Goal: Task Accomplishment & Management: Manage account settings

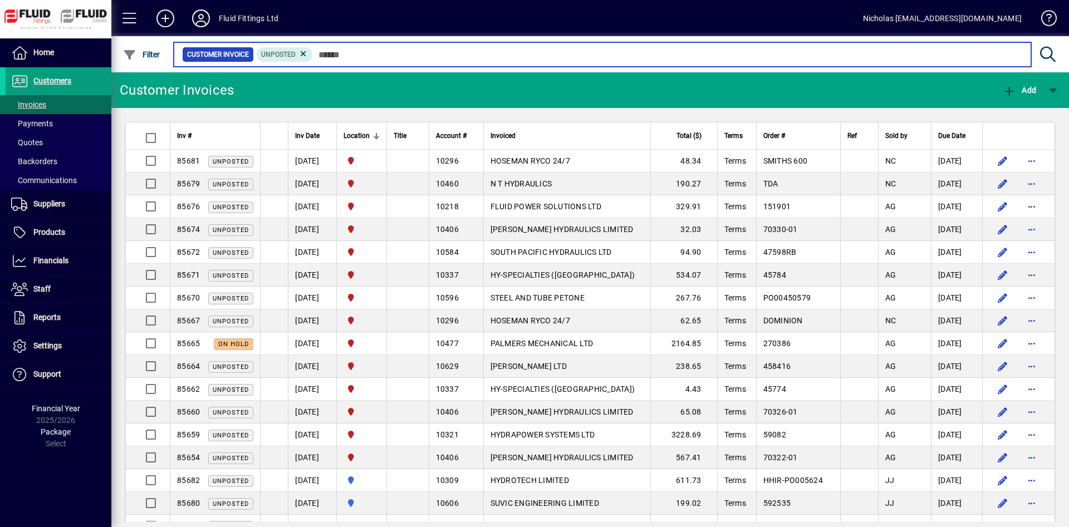
click at [446, 60] on input "text" at bounding box center [667, 55] width 709 height 16
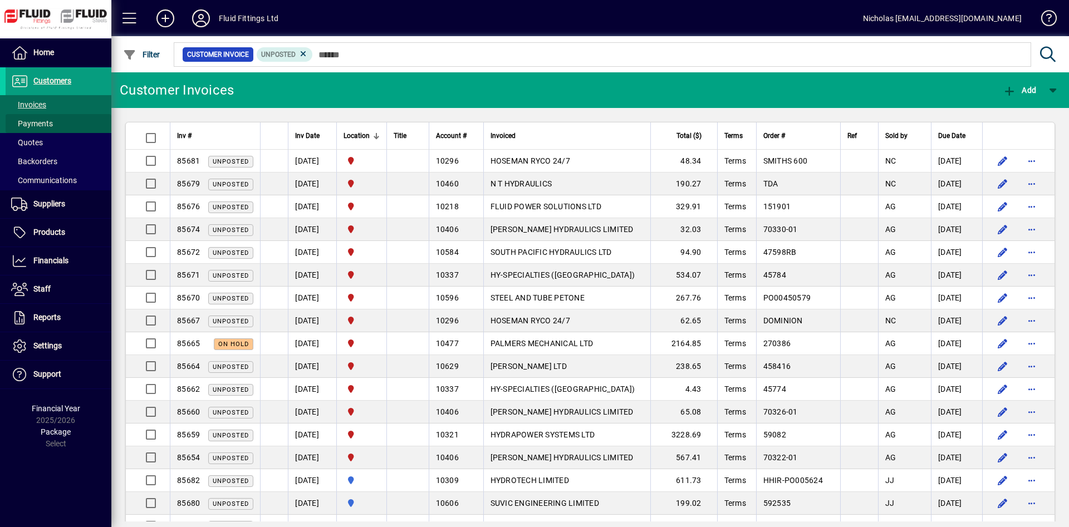
click at [71, 116] on span at bounding box center [59, 123] width 106 height 27
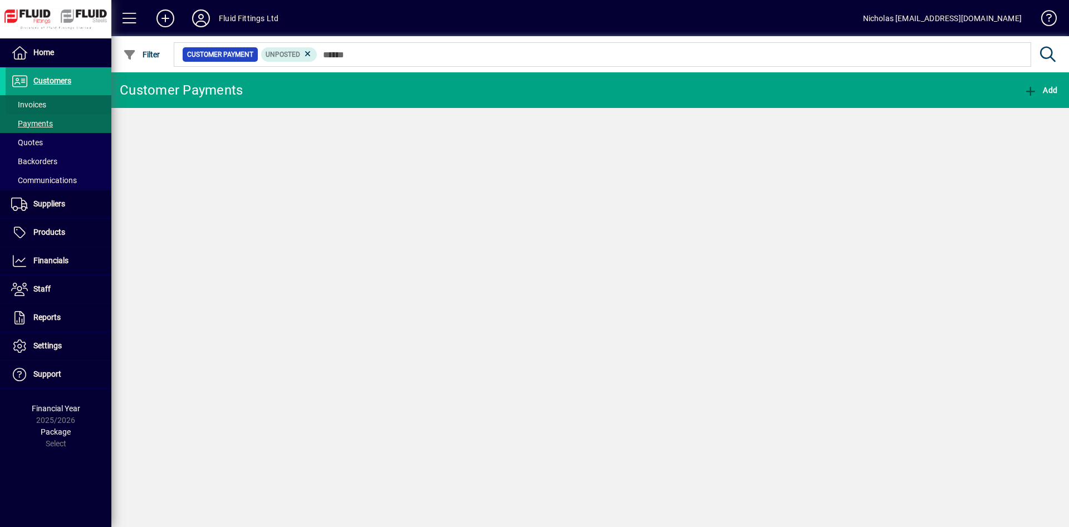
click at [86, 99] on span at bounding box center [59, 104] width 106 height 27
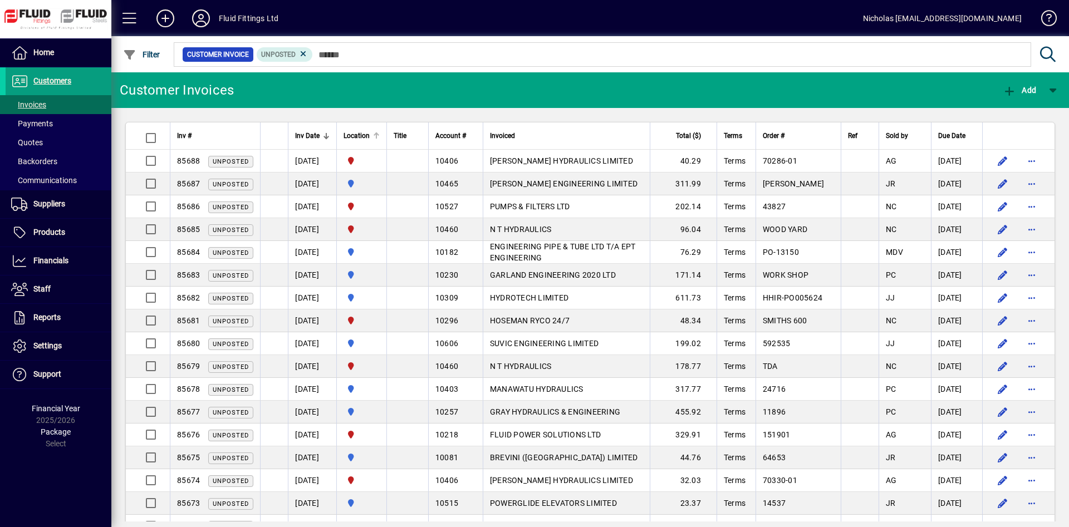
click at [377, 134] on div at bounding box center [374, 133] width 3 height 3
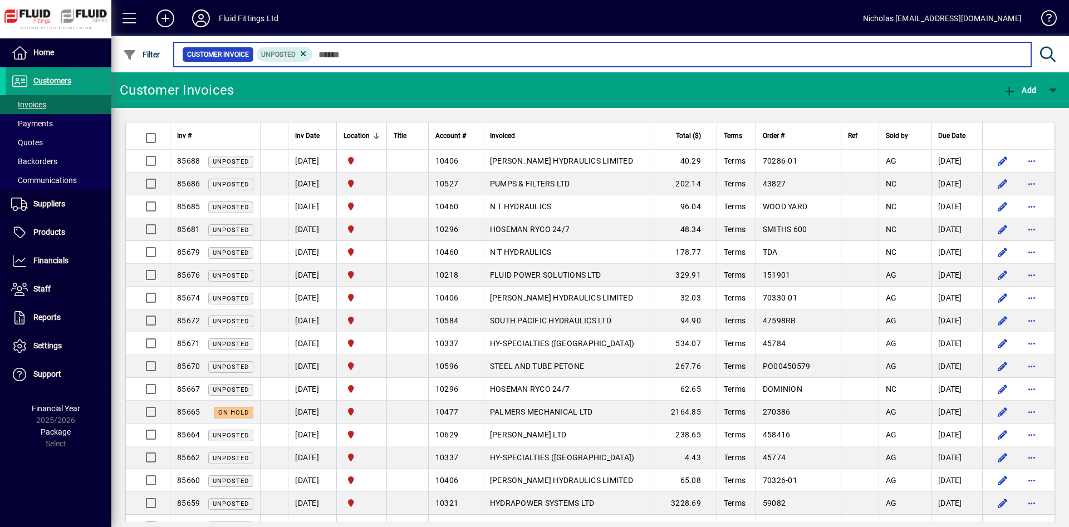
click at [522, 57] on input "text" at bounding box center [667, 55] width 709 height 16
drag, startPoint x: 708, startPoint y: 53, endPoint x: 623, endPoint y: 57, distance: 85.8
click at [700, 55] on input "text" at bounding box center [667, 55] width 709 height 16
click at [585, 61] on input "text" at bounding box center [667, 55] width 709 height 16
drag, startPoint x: 524, startPoint y: 53, endPoint x: 428, endPoint y: 49, distance: 95.8
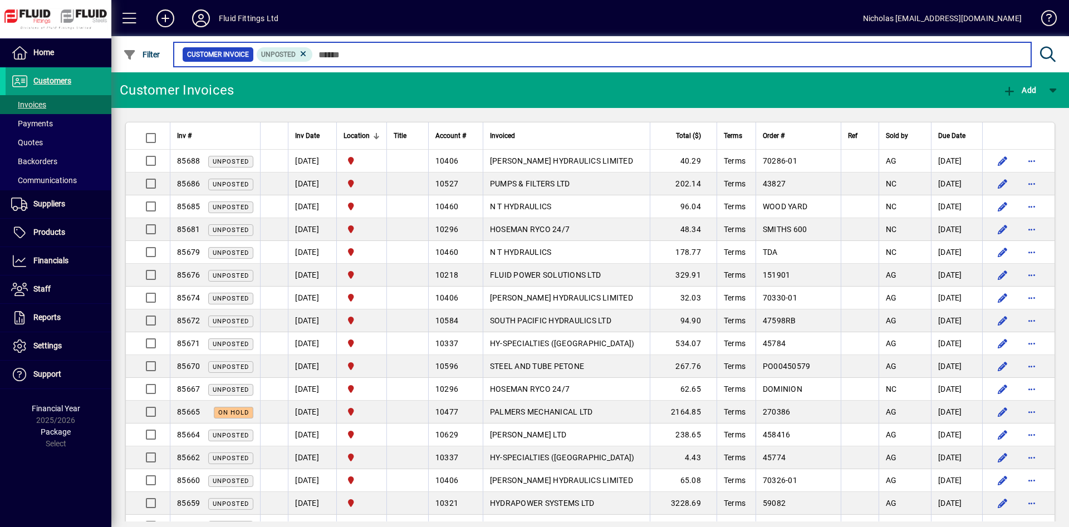
click at [514, 55] on input "text" at bounding box center [667, 55] width 709 height 16
click at [424, 48] on input "text" at bounding box center [667, 55] width 709 height 16
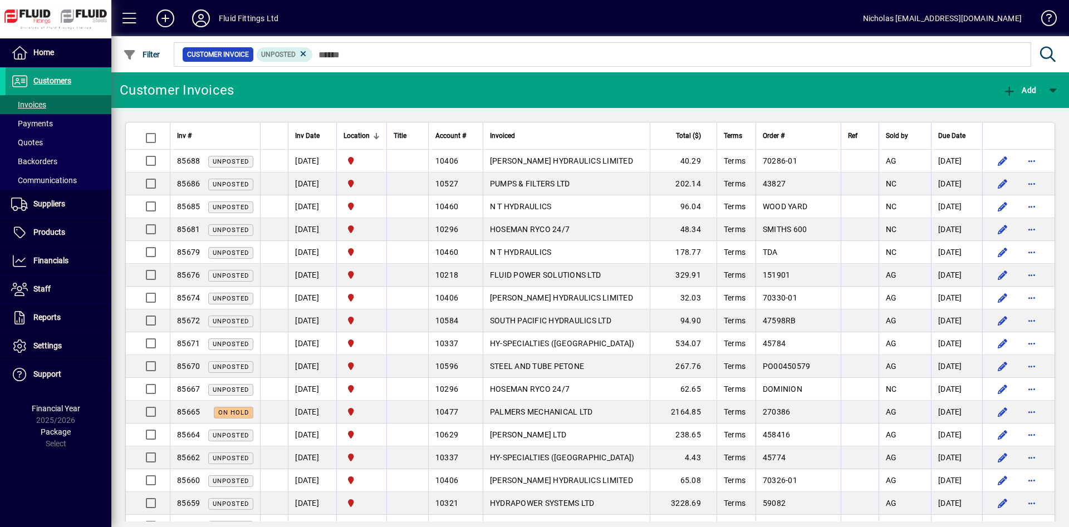
click at [639, 47] on div at bounding box center [650, 42] width 957 height 12
click at [63, 125] on span at bounding box center [59, 123] width 106 height 27
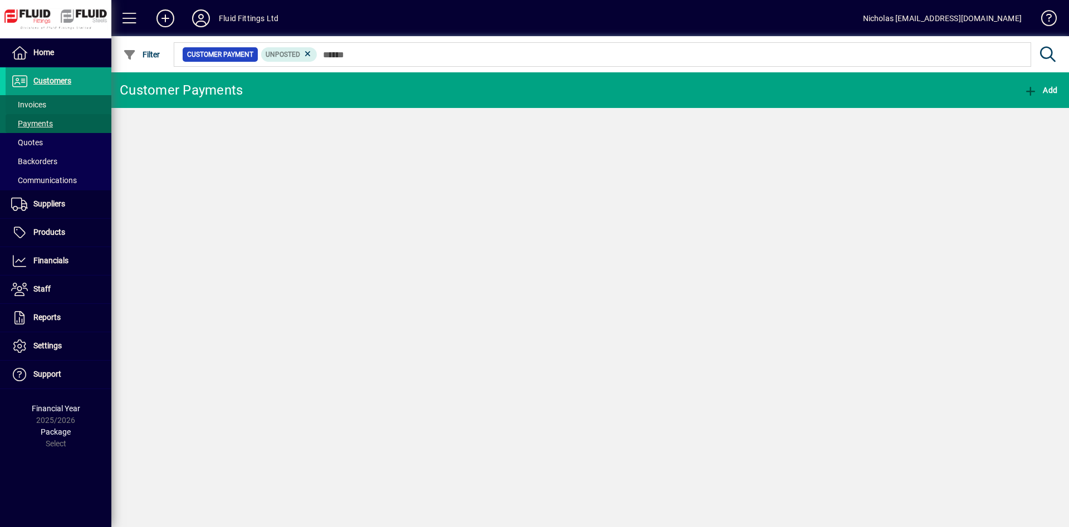
click at [76, 104] on span at bounding box center [59, 104] width 106 height 27
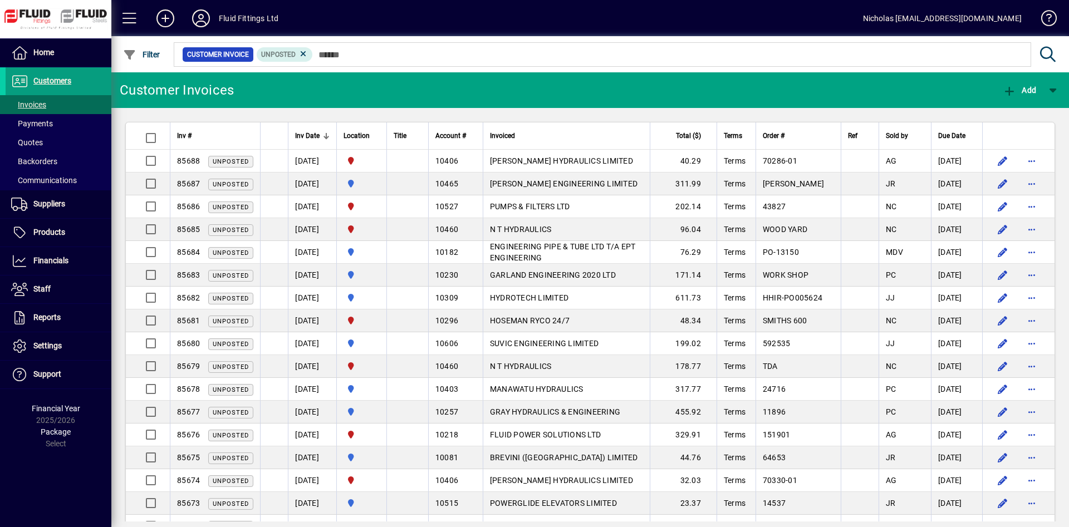
click at [411, 44] on div at bounding box center [650, 42] width 957 height 12
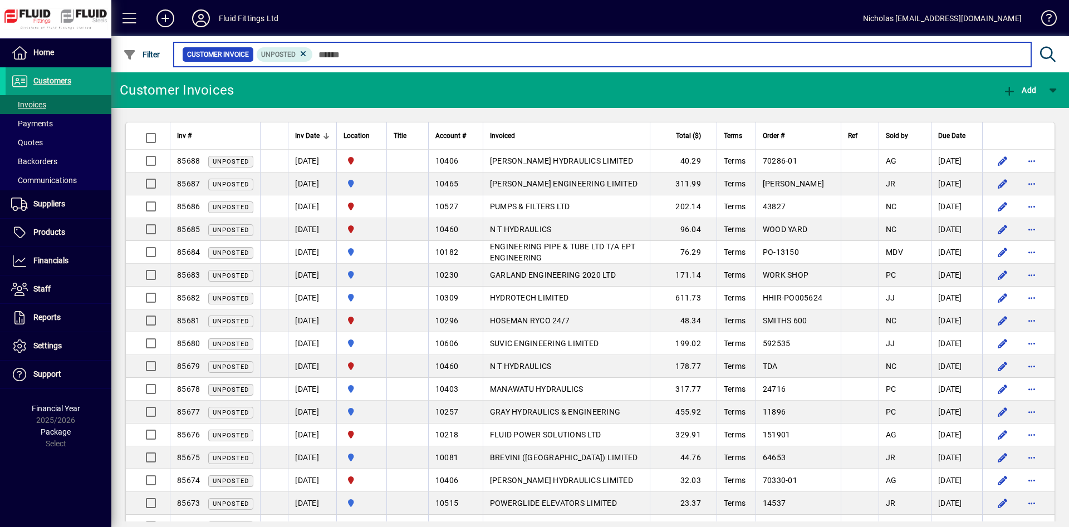
click at [420, 58] on input "text" at bounding box center [667, 55] width 709 height 16
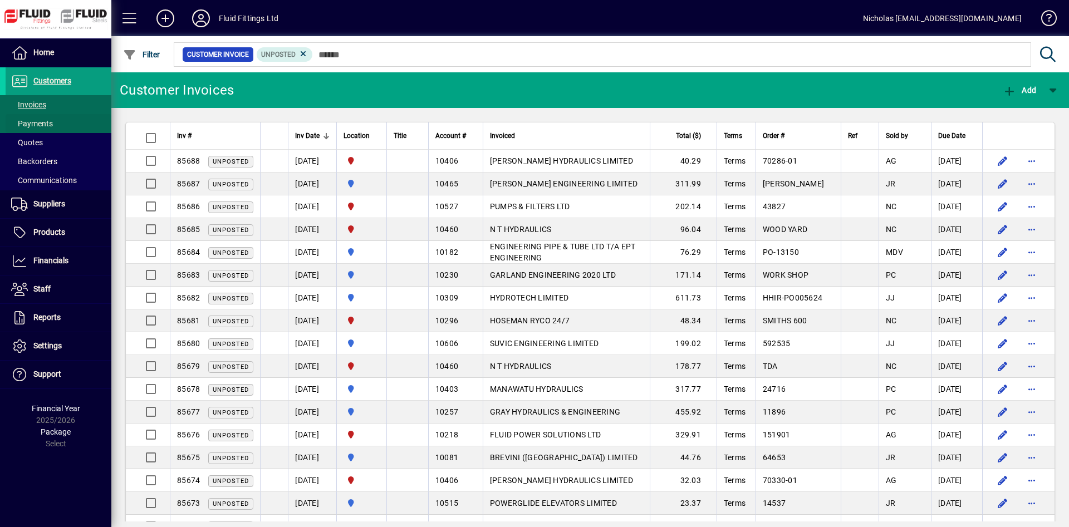
click at [40, 123] on span "Payments" at bounding box center [32, 123] width 42 height 9
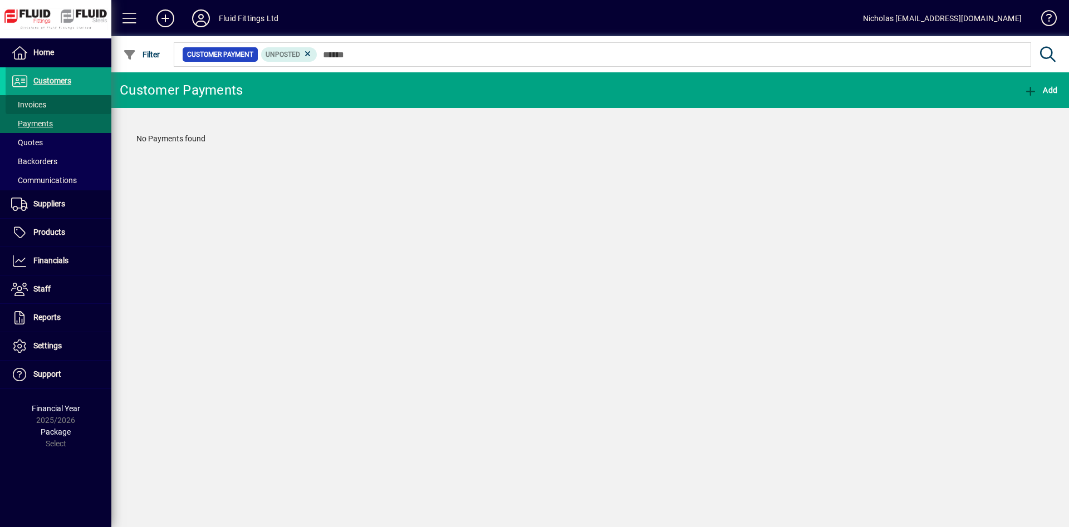
click at [64, 105] on span at bounding box center [59, 104] width 106 height 27
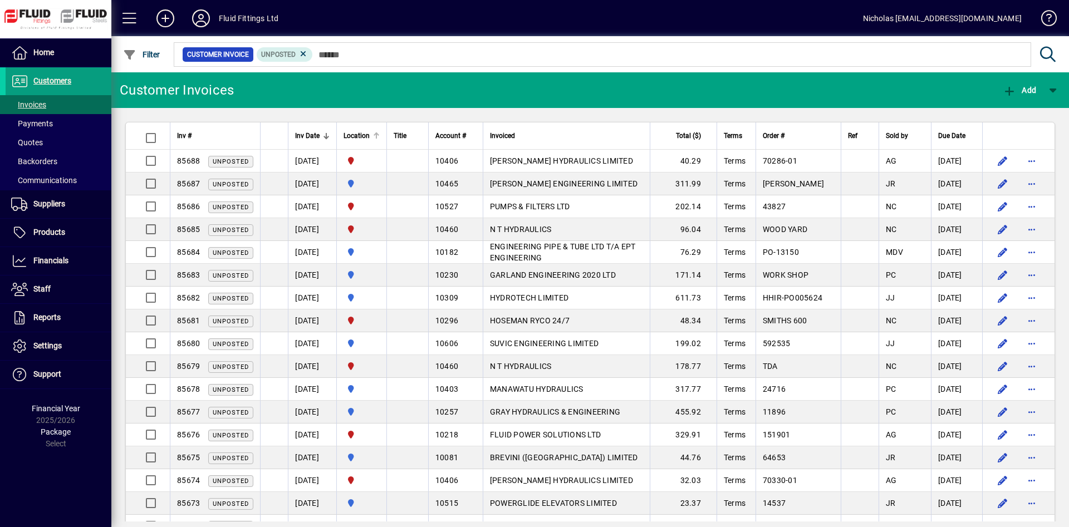
click at [380, 136] on div at bounding box center [376, 135] width 7 height 7
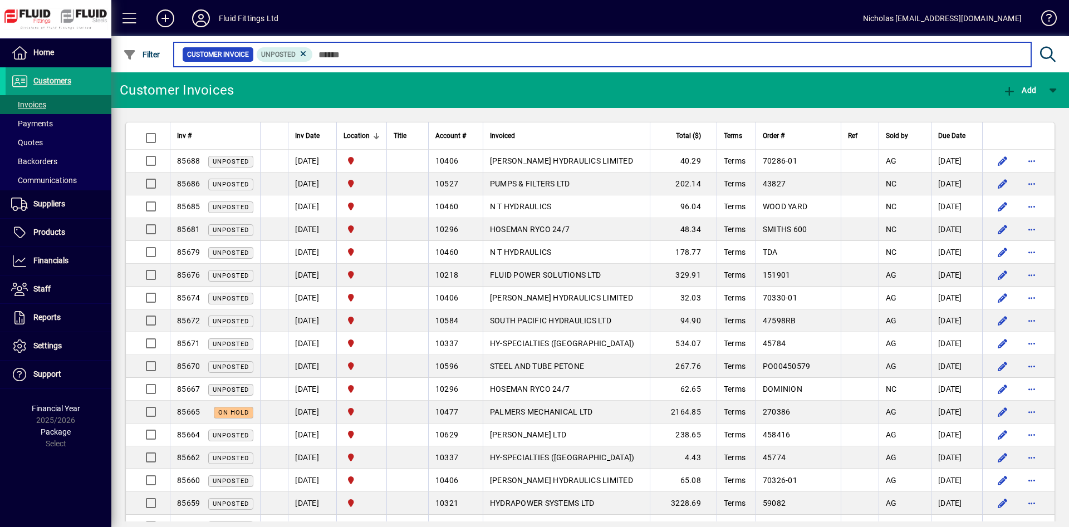
click at [451, 48] on input "text" at bounding box center [667, 55] width 709 height 16
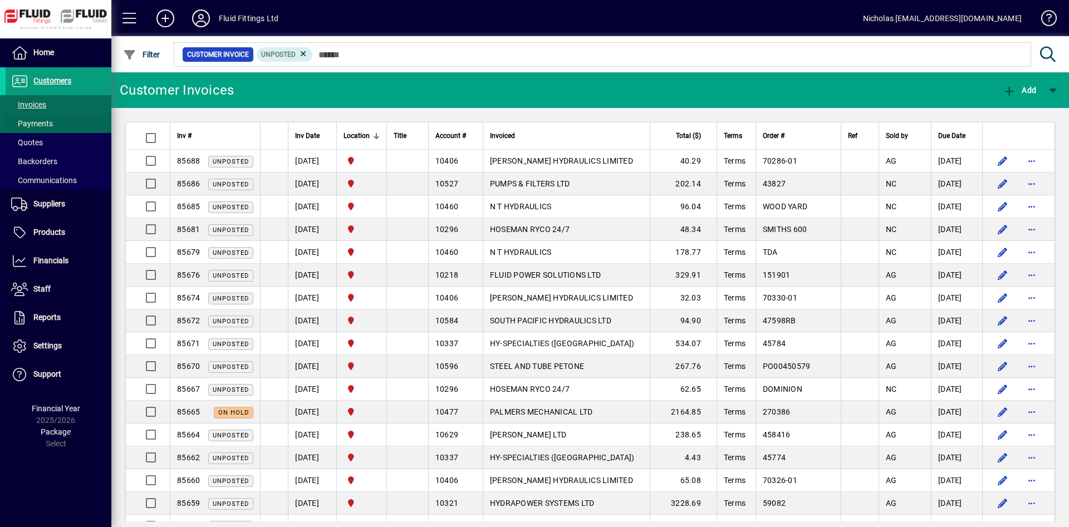
click at [65, 124] on span at bounding box center [59, 123] width 106 height 27
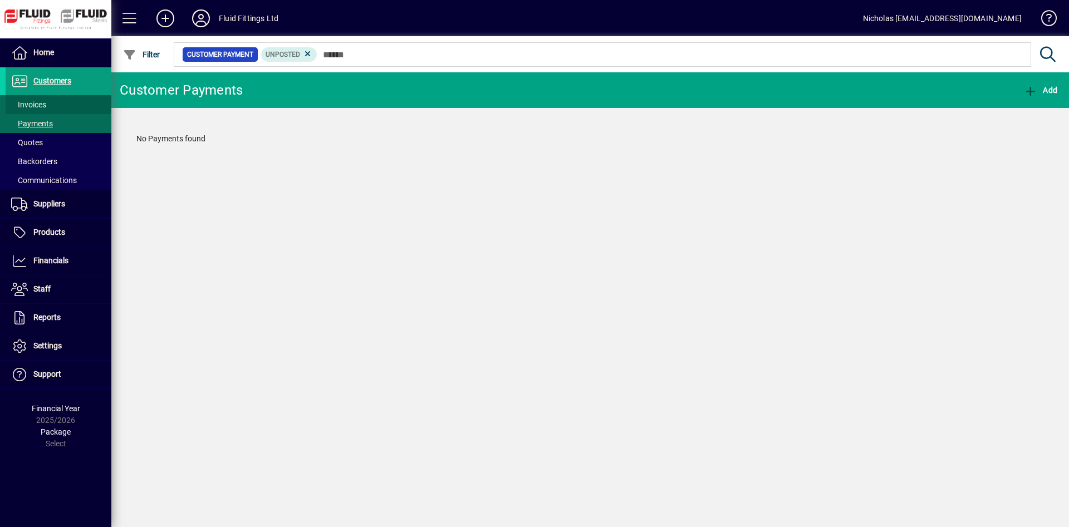
click at [69, 100] on span at bounding box center [59, 104] width 106 height 27
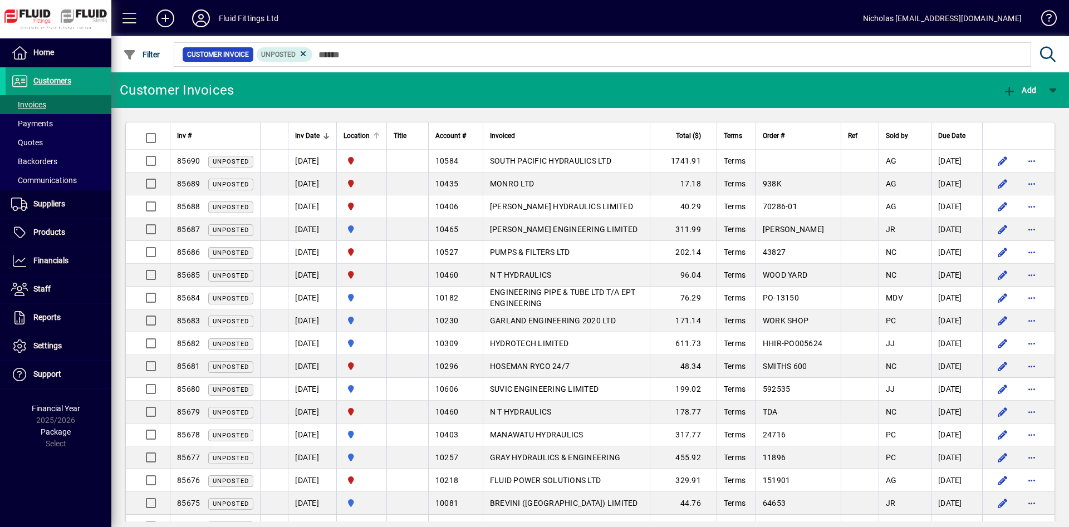
click at [380, 137] on div at bounding box center [376, 135] width 7 height 7
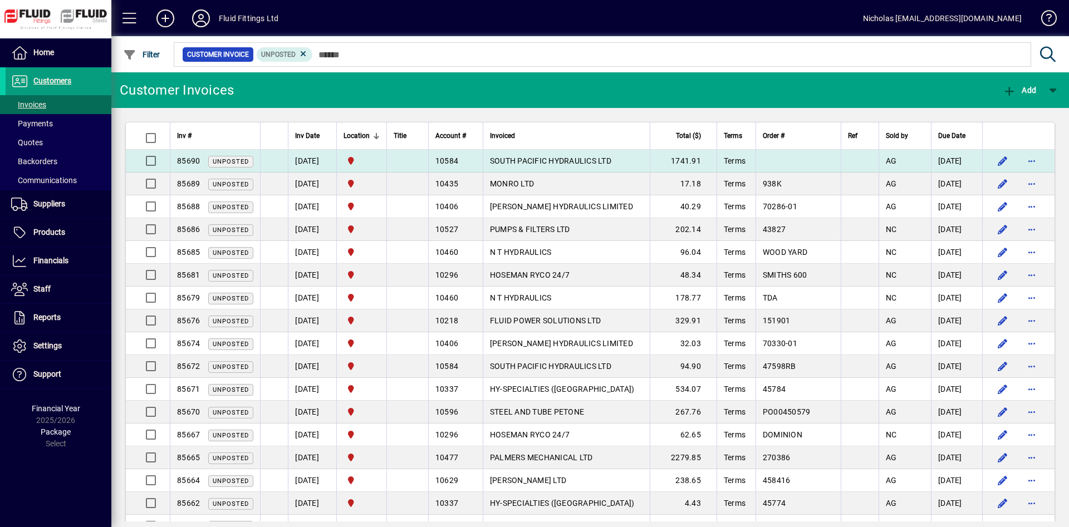
click at [637, 171] on td "SOUTH PACIFIC HYDRAULICS LTD" at bounding box center [566, 161] width 167 height 23
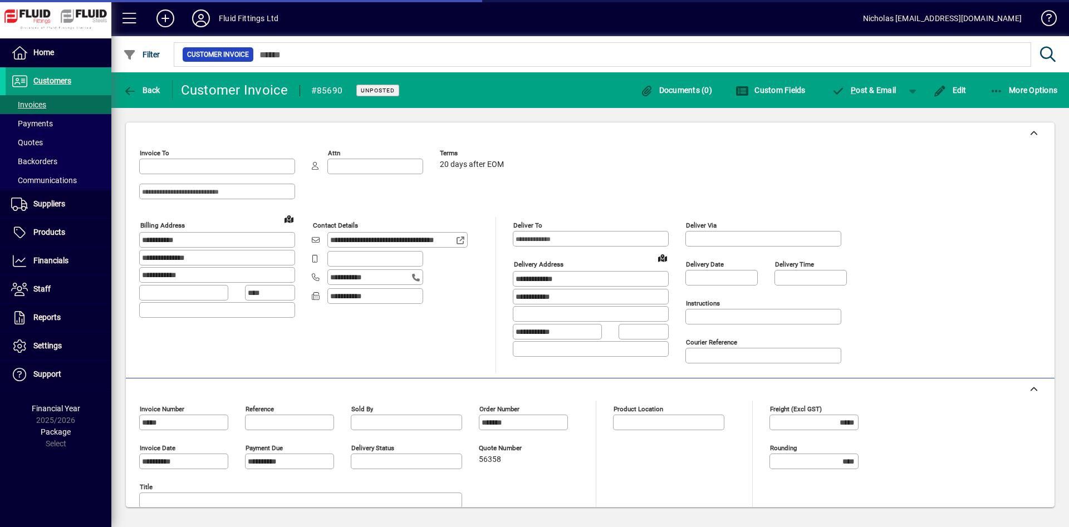
type input "**********"
type input "*********"
type input "**********"
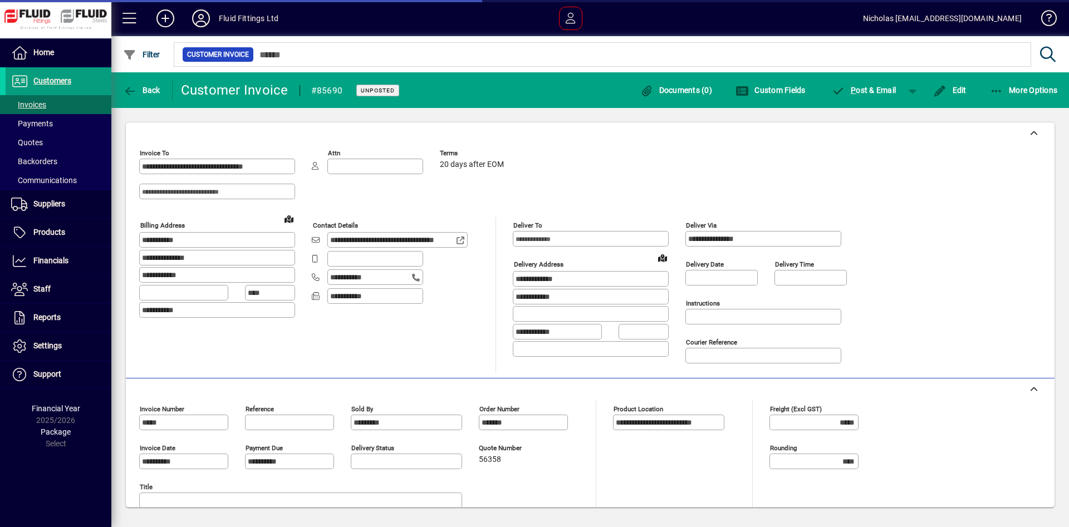
scroll to position [328, 0]
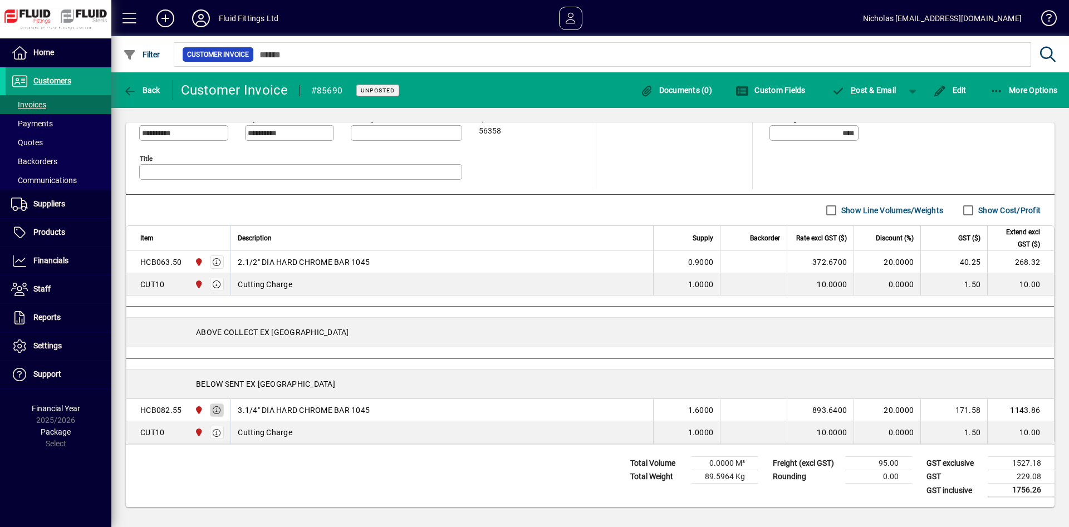
click at [219, 413] on icon "button" at bounding box center [217, 410] width 10 height 8
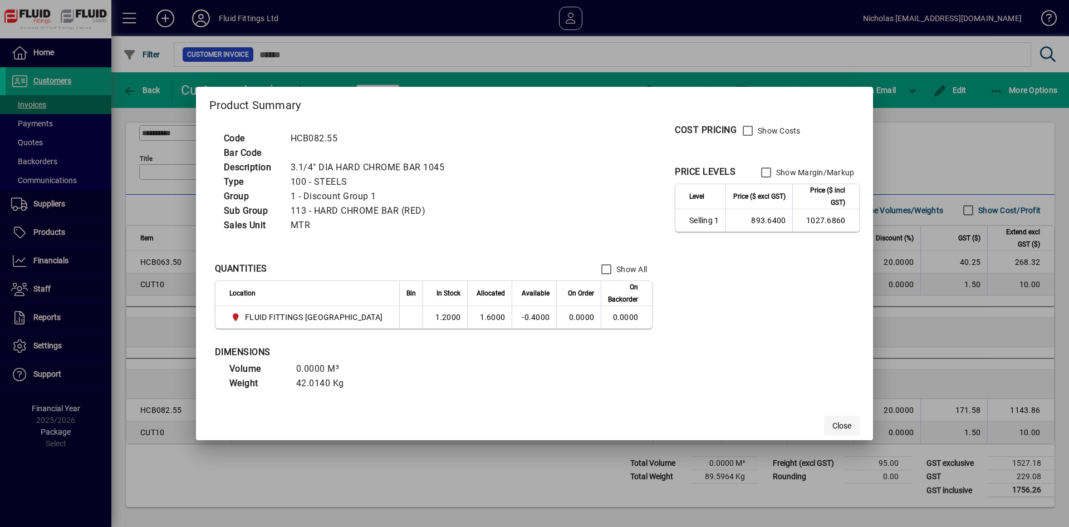
click at [824, 422] on span "button" at bounding box center [842, 425] width 36 height 27
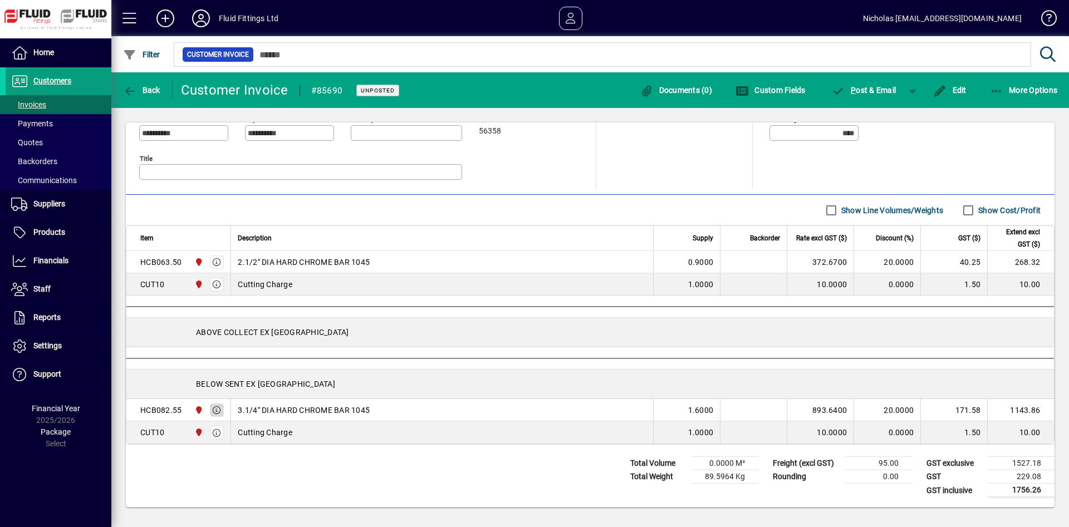
click at [220, 409] on icon "button" at bounding box center [217, 410] width 10 height 8
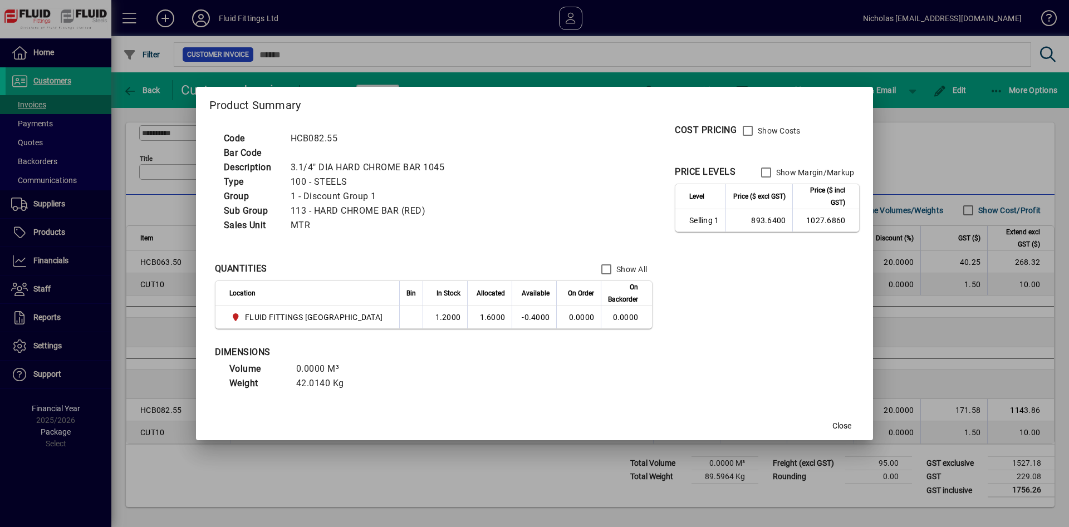
click at [619, 269] on label "Show All" at bounding box center [630, 269] width 33 height 11
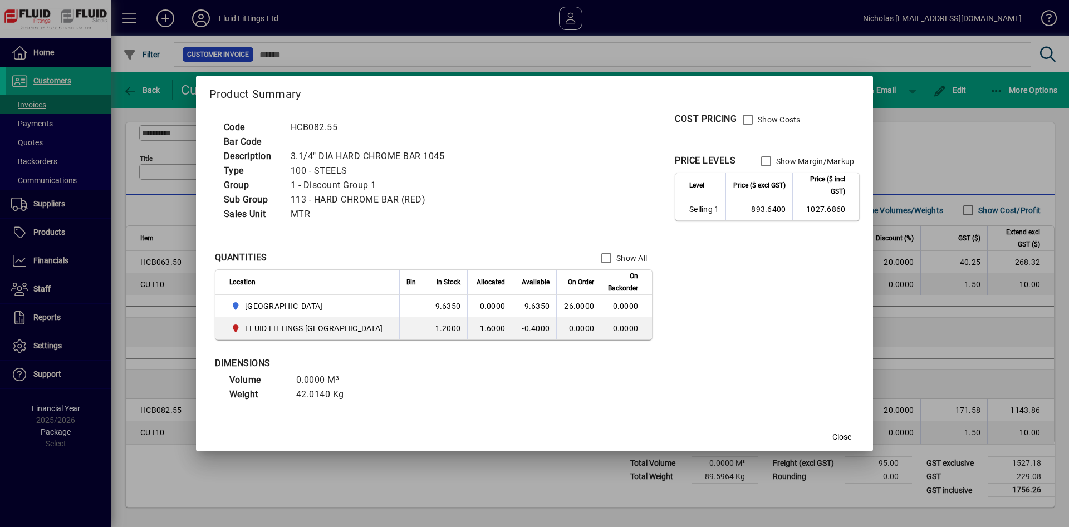
click at [618, 255] on label "Show All" at bounding box center [630, 258] width 33 height 11
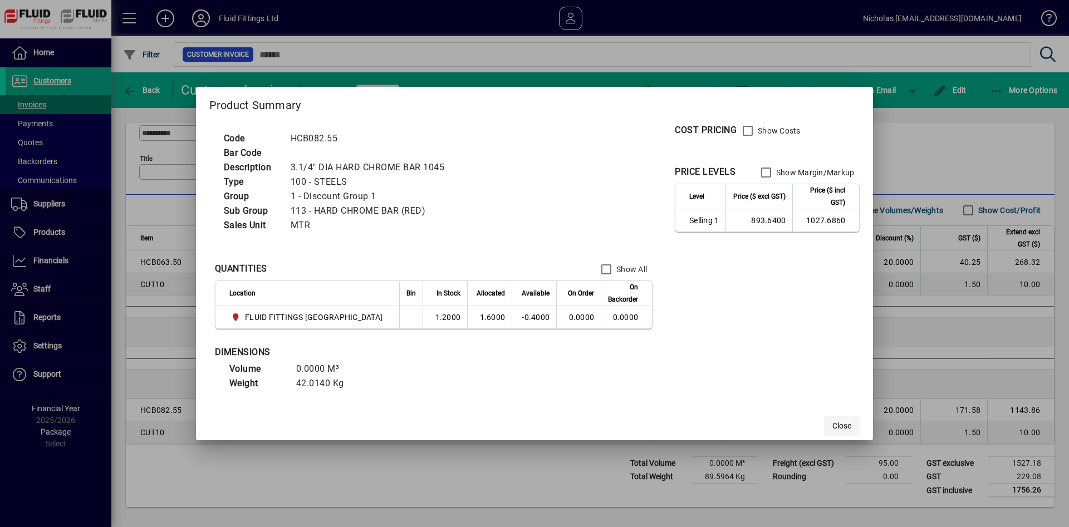
click at [832, 428] on span "Close" at bounding box center [841, 426] width 19 height 12
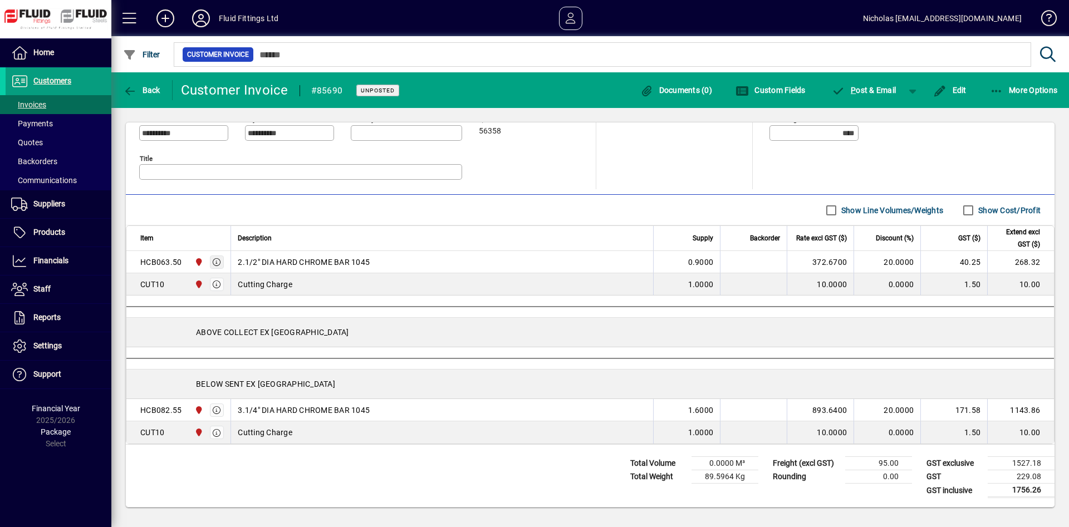
click at [218, 262] on icon "button" at bounding box center [217, 262] width 10 height 8
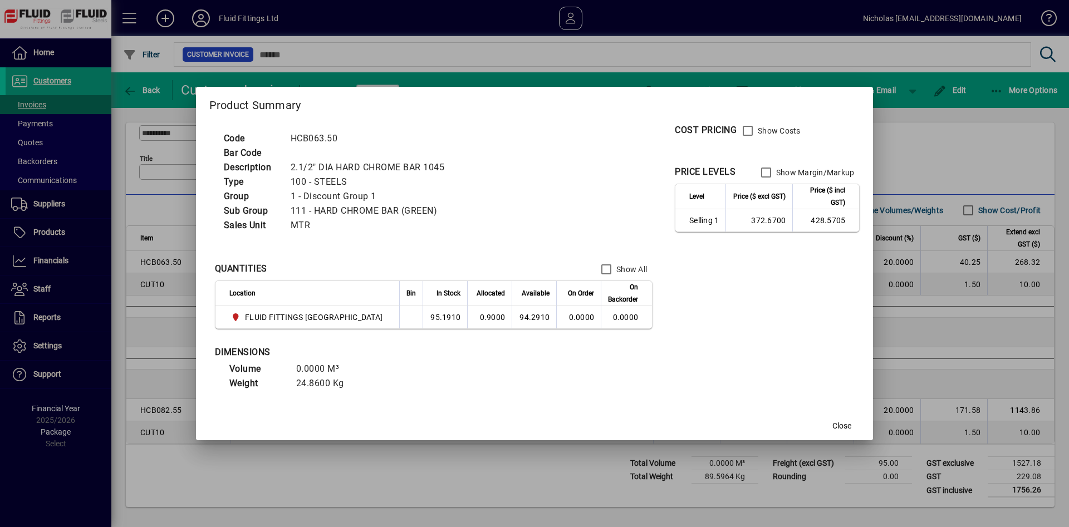
click at [622, 267] on label "Show All" at bounding box center [630, 269] width 33 height 11
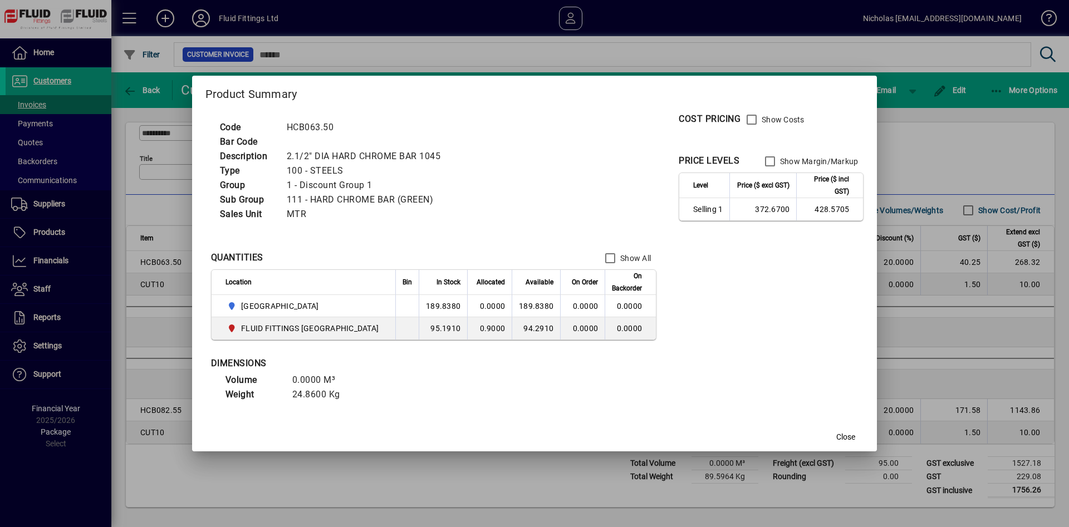
click at [622, 267] on div "Show All" at bounding box center [625, 258] width 52 height 22
click at [839, 435] on span "Close" at bounding box center [845, 437] width 19 height 12
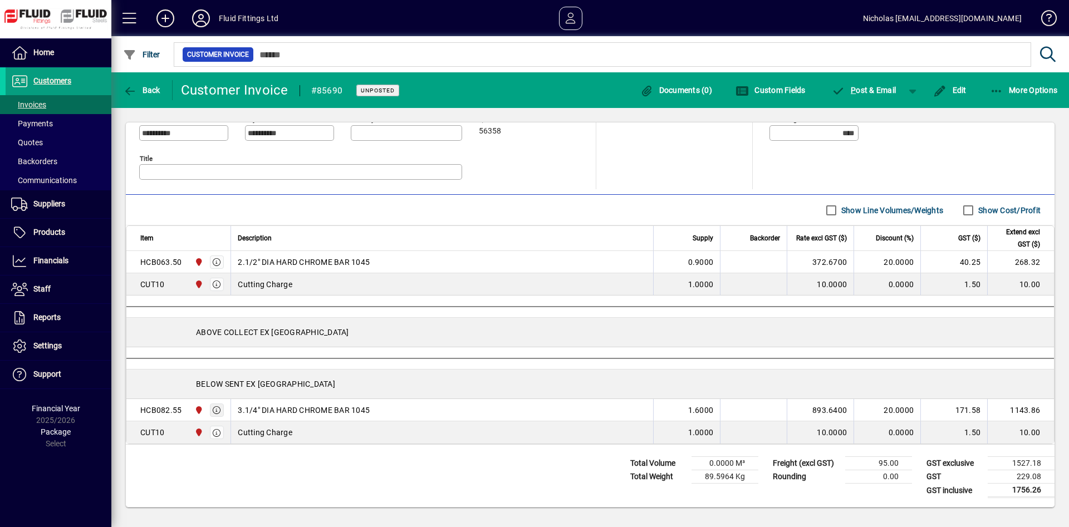
click at [215, 412] on icon "button" at bounding box center [217, 410] width 10 height 8
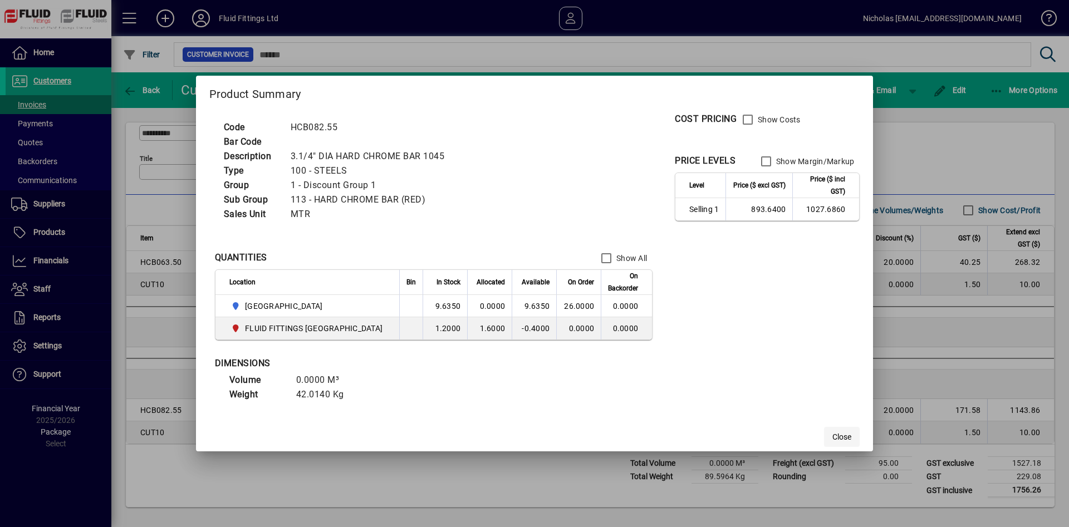
click at [832, 435] on span "Close" at bounding box center [841, 437] width 19 height 12
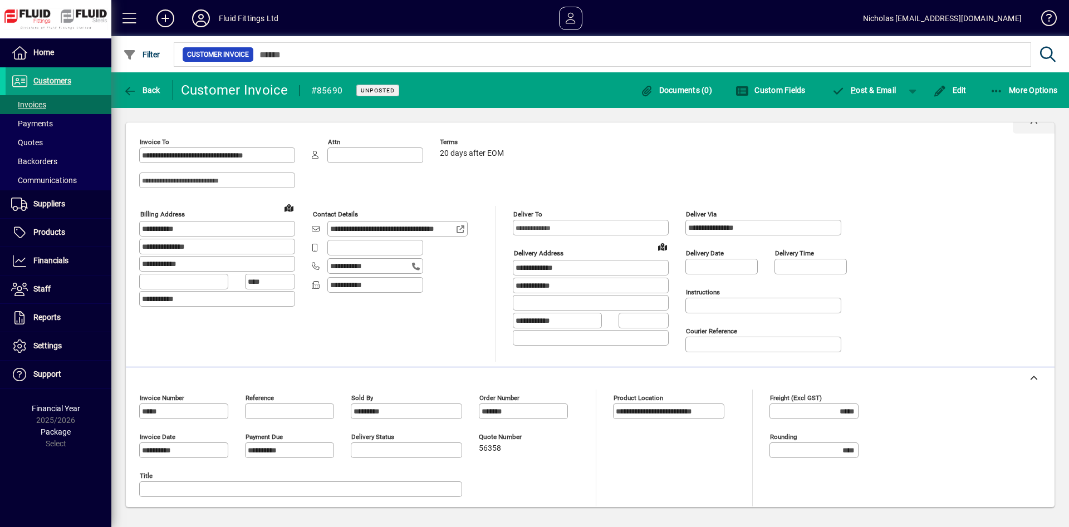
scroll to position [0, 0]
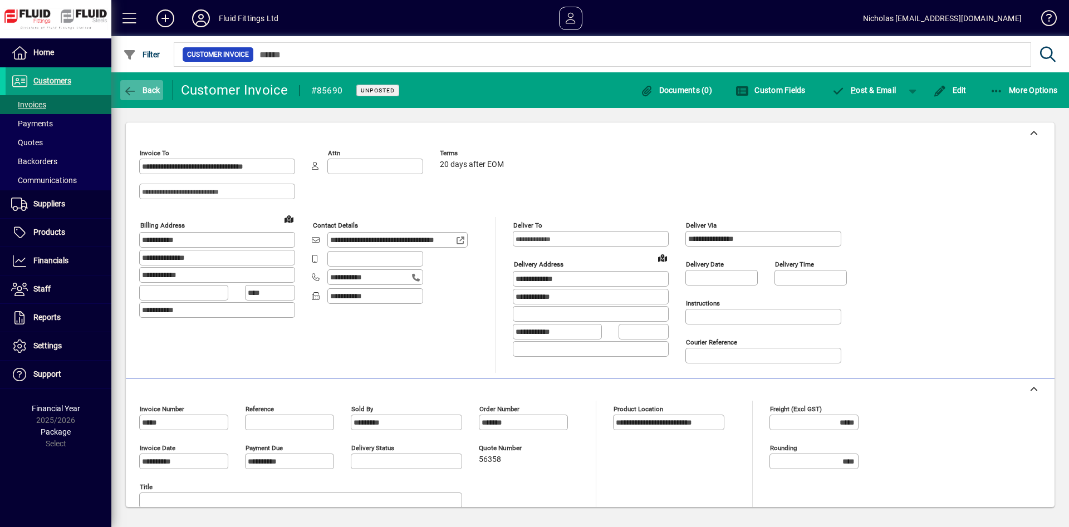
click at [160, 92] on span "Back" at bounding box center [141, 90] width 37 height 9
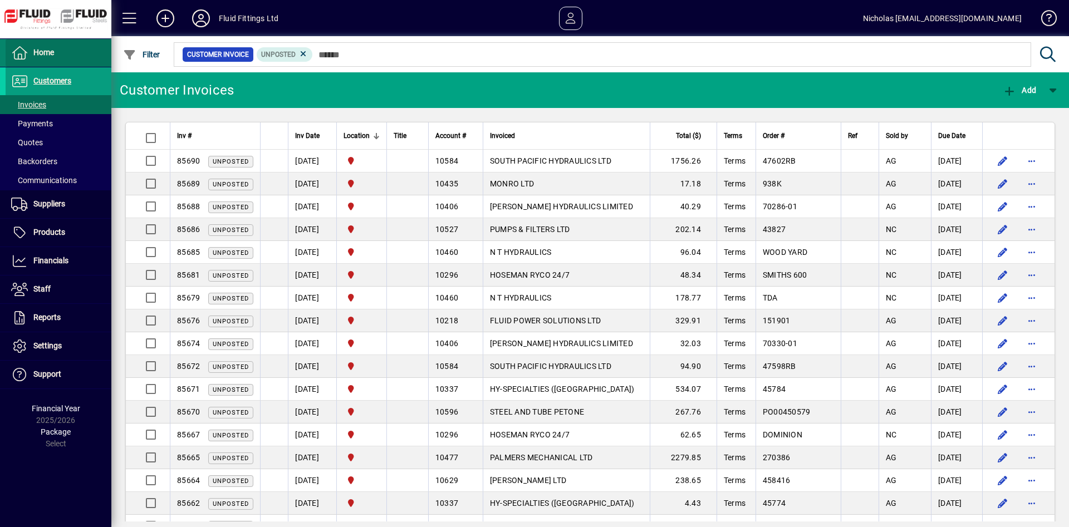
click at [47, 43] on span at bounding box center [59, 53] width 106 height 27
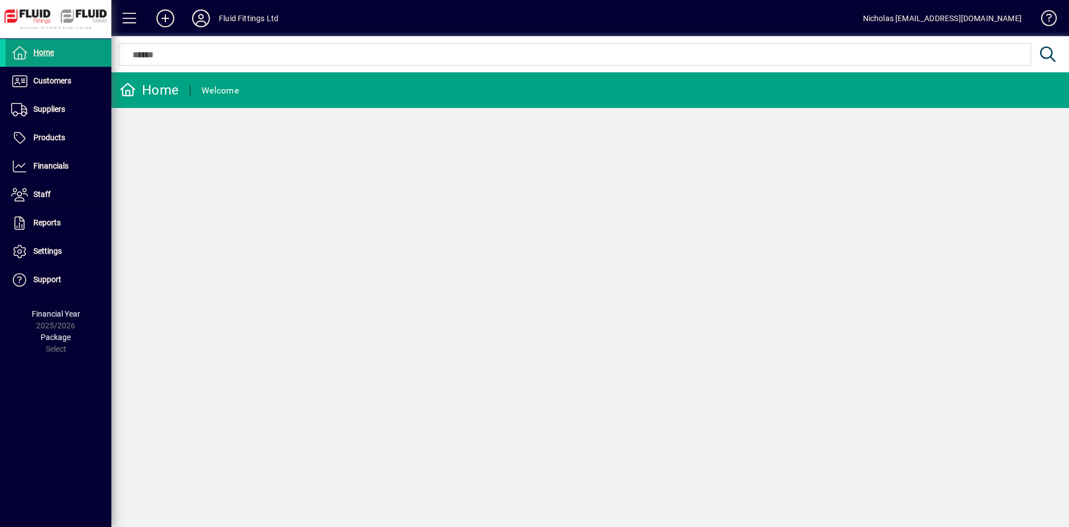
click at [461, 46] on div at bounding box center [589, 42] width 957 height 12
click at [70, 88] on span at bounding box center [59, 81] width 106 height 27
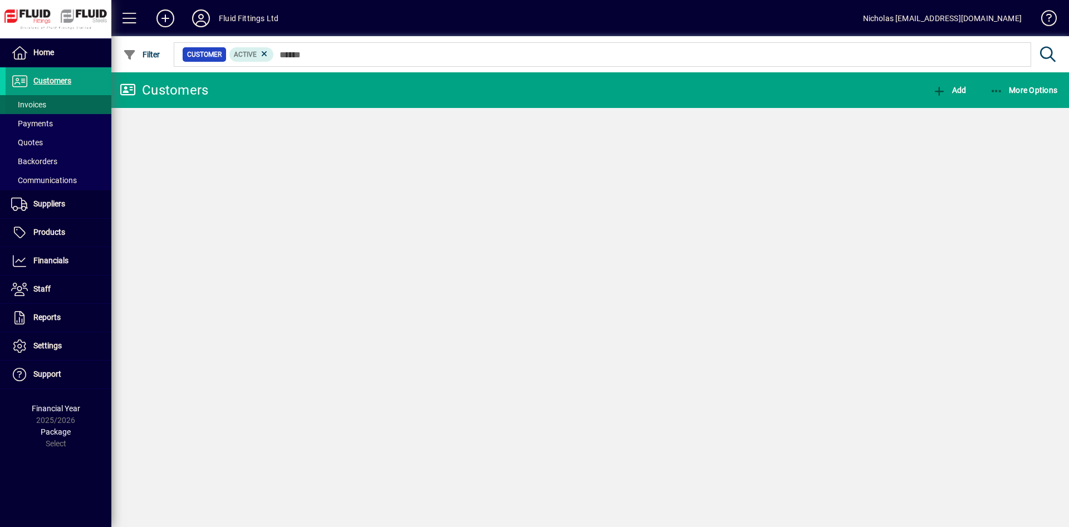
click at [69, 101] on span at bounding box center [59, 104] width 106 height 27
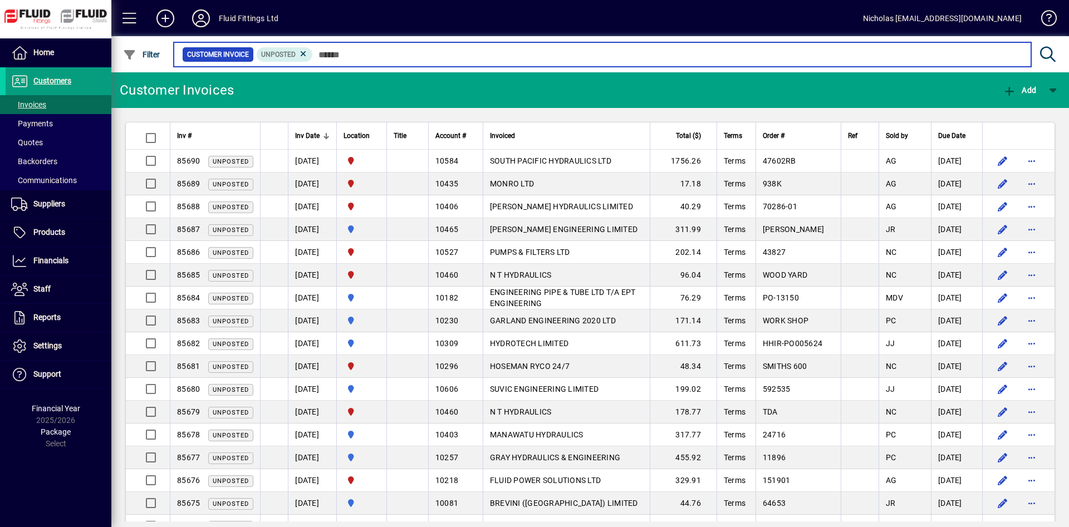
click at [343, 55] on input "text" at bounding box center [667, 55] width 709 height 16
